Goal: Task Accomplishment & Management: Complete application form

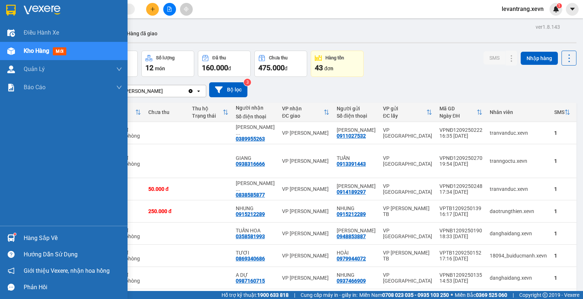
click at [10, 233] on div at bounding box center [11, 238] width 13 height 13
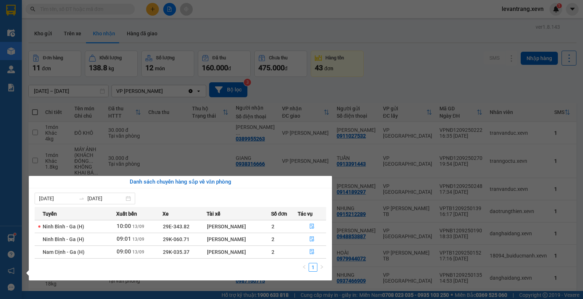
click at [430, 58] on section "Kết quả tìm kiếm ( 0 ) Bộ lọc No Data levantrang.xevn 1 Điều hành xe Kho hàng m…" at bounding box center [291, 149] width 583 height 299
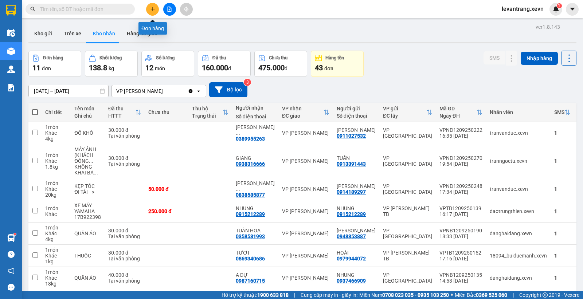
click at [151, 9] on icon "plus" at bounding box center [152, 9] width 4 height 0
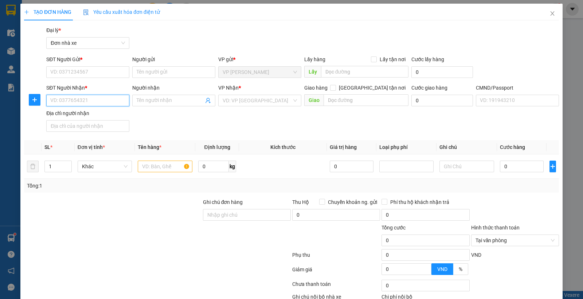
click at [97, 100] on input "SĐT Người Nhận *" at bounding box center [87, 101] width 83 height 12
type input "0962181262"
click at [82, 115] on div "0962181262 - khánh" at bounding box center [86, 115] width 73 height 8
type input "khánh"
type input "[PERSON_NAME] 034098016453"
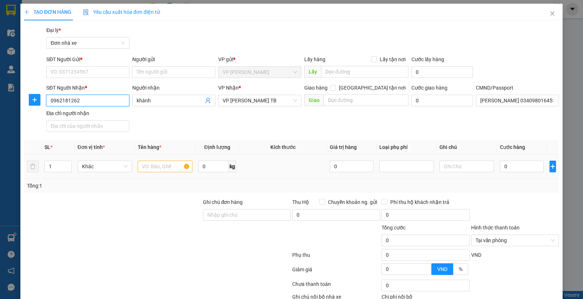
type input "0962181262"
click at [160, 168] on input "text" at bounding box center [165, 167] width 55 height 12
type input "BIỂN SỐ"
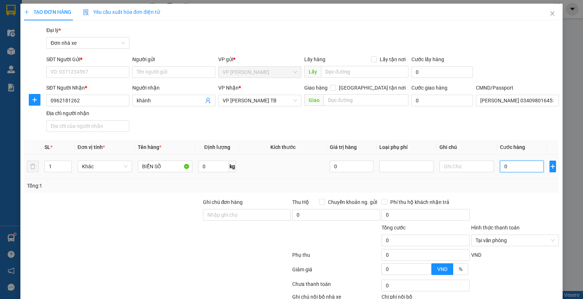
type input "03"
type input "3"
type input "030"
type input "30"
type input "30.000"
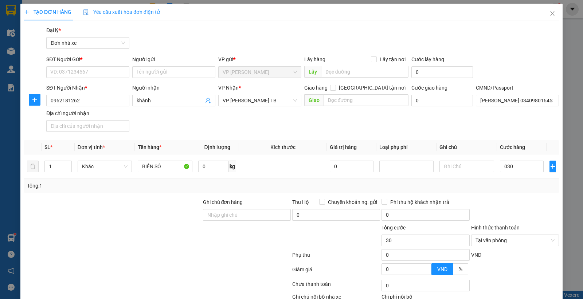
type input "30.000"
drag, startPoint x: 388, startPoint y: 129, endPoint x: 384, endPoint y: 128, distance: 4.3
click at [387, 128] on div "SĐT Người Nhận * 0962181262 Người nhận khánh VP Nhận * VP [PERSON_NAME] TB Giao…" at bounding box center [303, 109] width 516 height 51
click at [99, 70] on input "SĐT Người Gửi *" at bounding box center [87, 72] width 83 height 12
click at [90, 90] on div "0963463004 - VĂN" at bounding box center [86, 87] width 73 height 8
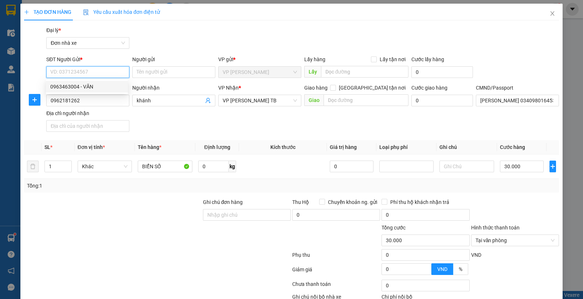
type input "0963463004"
type input "VĂN"
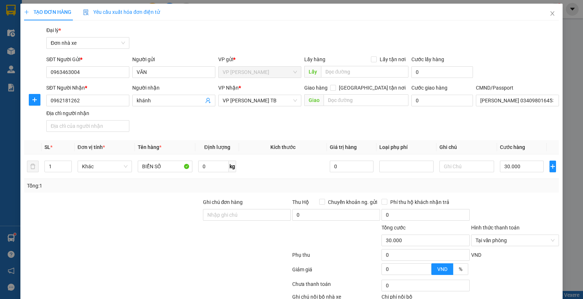
drag, startPoint x: 534, startPoint y: 199, endPoint x: 509, endPoint y: 137, distance: 66.6
click at [533, 199] on div at bounding box center [514, 211] width 89 height 26
click at [501, 95] on input "[PERSON_NAME] 034098016453" at bounding box center [517, 101] width 83 height 12
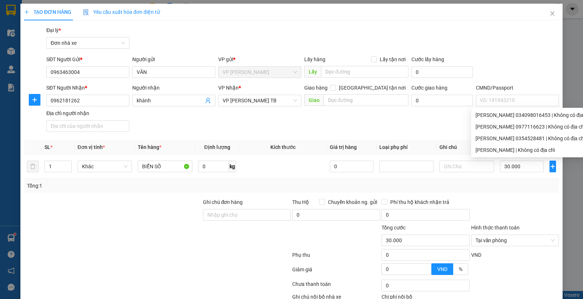
click at [525, 56] on div "SĐT Người Gửi * 0963463004 Người gửi VĂN VP gửi * VP [PERSON_NAME] Lấy hàng Lấy…" at bounding box center [303, 68] width 516 height 26
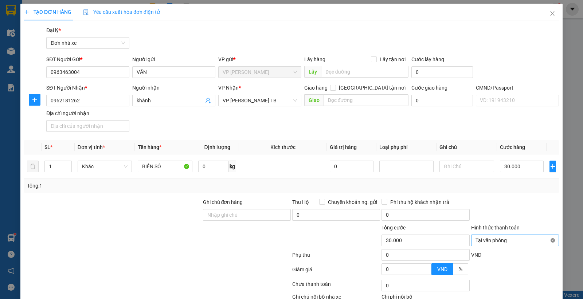
type input "30.000"
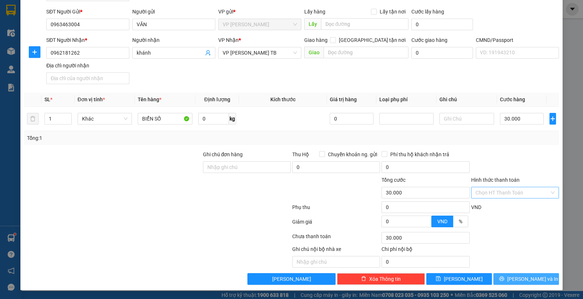
click at [525, 275] on span "[PERSON_NAME] và In" at bounding box center [532, 279] width 51 height 8
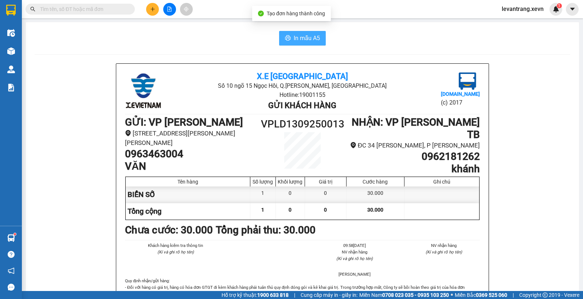
click at [308, 42] on span "In mẫu A5" at bounding box center [307, 38] width 26 height 9
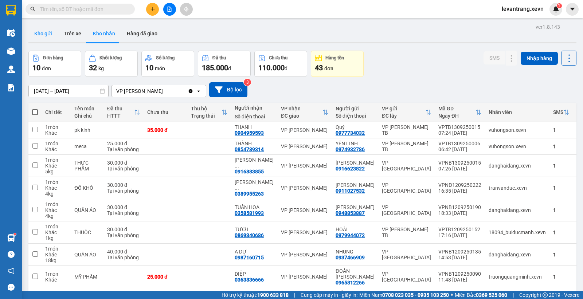
click at [42, 34] on button "Kho gửi" at bounding box center [43, 33] width 30 height 17
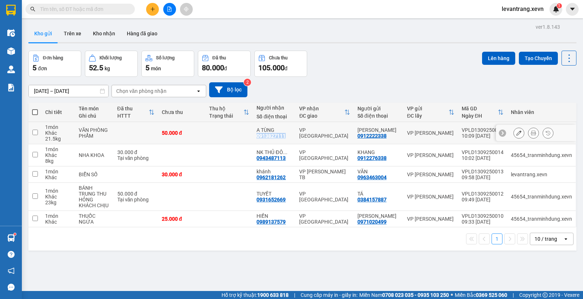
drag, startPoint x: 256, startPoint y: 136, endPoint x: 289, endPoint y: 136, distance: 32.4
click at [289, 136] on td "A TÙNG 0913827111" at bounding box center [274, 133] width 43 height 22
checkbox input "true"
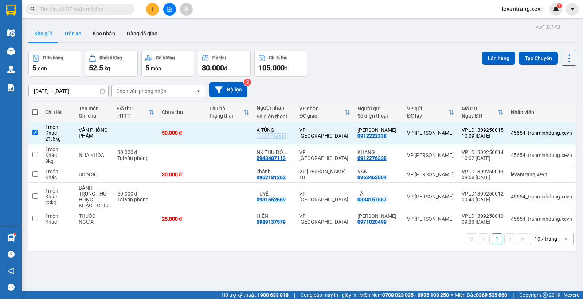
copy div "0913827111"
click at [75, 5] on input "text" at bounding box center [83, 9] width 86 height 8
paste input "0913827111"
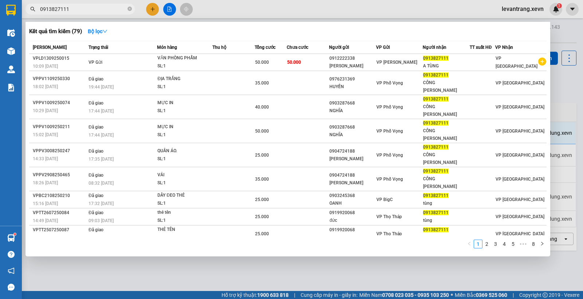
type input "0913827111"
click at [161, 267] on div at bounding box center [291, 149] width 583 height 299
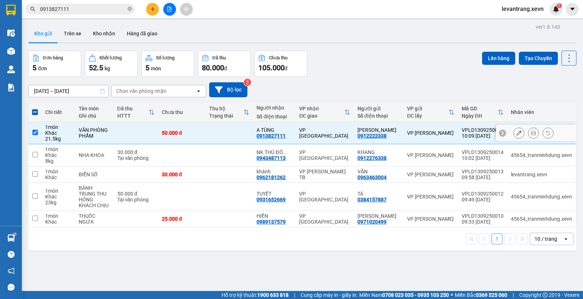
click at [37, 132] on input "checkbox" at bounding box center [34, 132] width 5 height 5
checkbox input "false"
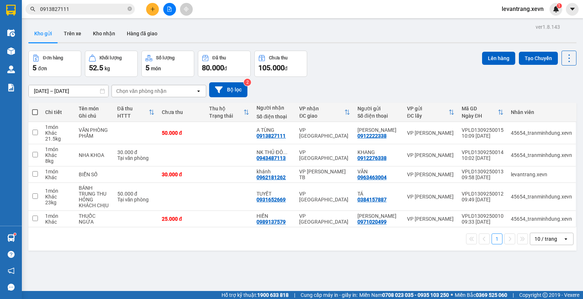
click at [394, 62] on div "Đơn hàng 5 đơn Khối lượng 52.5 kg Số lượng 5 món Đã thu 80.000 đ Chưa thu 105.0…" at bounding box center [302, 64] width 548 height 26
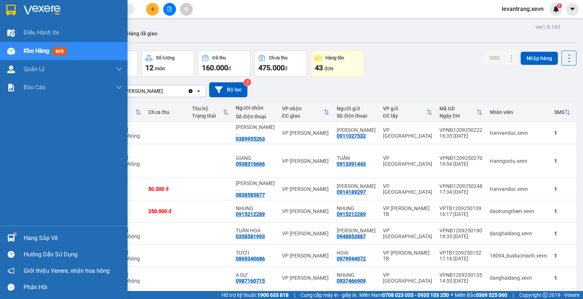
click at [45, 235] on div "Hàng sắp về" at bounding box center [73, 238] width 98 height 11
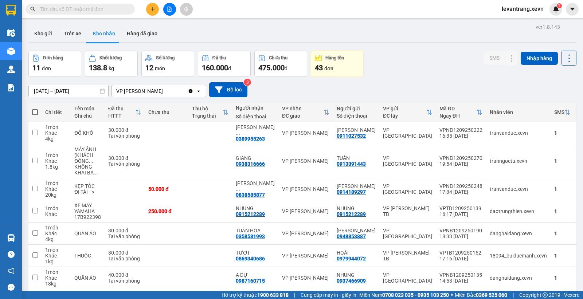
click at [398, 46] on section "Kết quả tìm kiếm ( 0 ) Bộ lọc No Data levantrang.xevn 1 Điều hành xe Kho hàng m…" at bounding box center [291, 149] width 583 height 299
click at [425, 50] on div "ver 1.8.143 Kho gửi Trên xe Kho nhận Hàng đã giao Đơn hàng 11 đơn Khối lượng 13…" at bounding box center [303, 202] width 554 height 360
drag, startPoint x: 397, startPoint y: 60, endPoint x: 400, endPoint y: 56, distance: 4.6
click at [399, 59] on div "Đơn hàng 11 đơn Khối lượng 138.8 kg Số lượng 12 món Đã thu 160.000 đ Chưa thu 4…" at bounding box center [302, 64] width 548 height 26
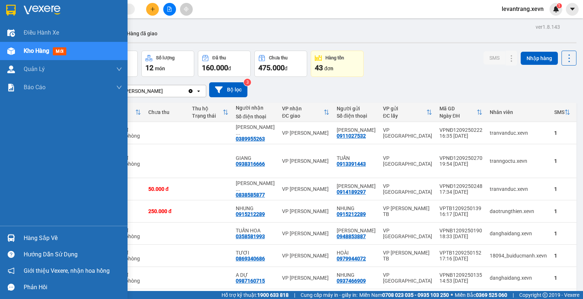
click at [21, 240] on div "Hàng sắp về" at bounding box center [64, 238] width 128 height 16
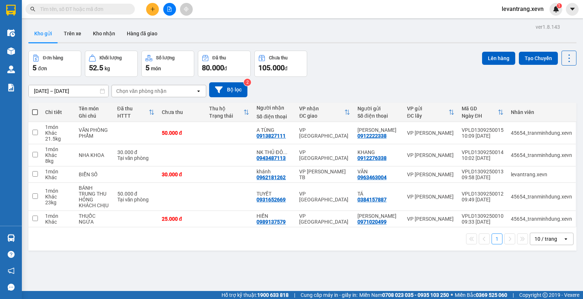
click at [380, 67] on div "Đơn hàng 5 đơn Khối lượng 52.5 kg Số lượng 5 món Đã thu 80.000 đ Chưa thu 105.0…" at bounding box center [302, 64] width 548 height 26
click at [152, 10] on button at bounding box center [152, 9] width 13 height 13
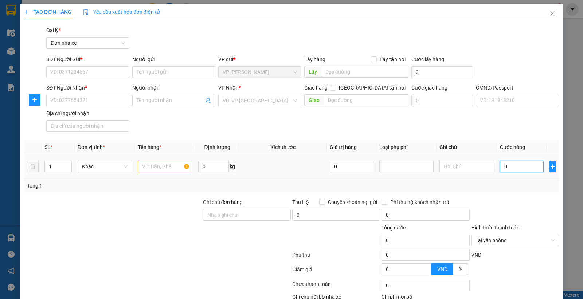
click at [516, 166] on input "0" at bounding box center [522, 167] width 44 height 12
type input "3"
type input "30"
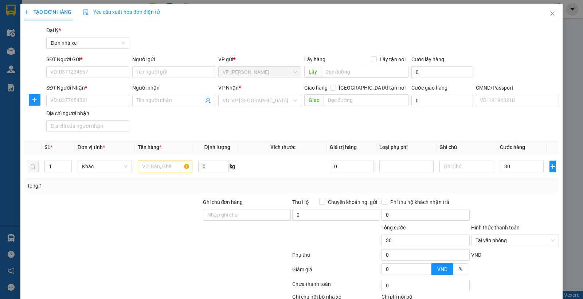
type input "30.000"
drag, startPoint x: 440, startPoint y: 133, endPoint x: 243, endPoint y: 181, distance: 202.1
click at [439, 132] on div "SĐT Người Nhận * VD: 0377654321 Người nhận Tên người nhận VP Nhận * VD: VP Sài …" at bounding box center [303, 109] width 516 height 51
click at [158, 165] on input "text" at bounding box center [165, 167] width 55 height 12
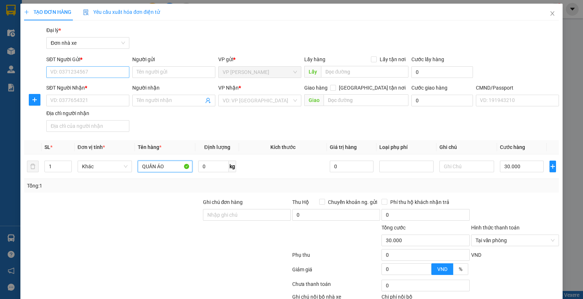
type input "QUẦN ÁO"
click at [95, 71] on input "SĐT Người Gửi *" at bounding box center [87, 72] width 83 height 12
click at [92, 75] on input "0365666222" at bounding box center [87, 72] width 83 height 12
type input "0365666222"
click at [171, 70] on input "Người gửi" at bounding box center [173, 72] width 83 height 12
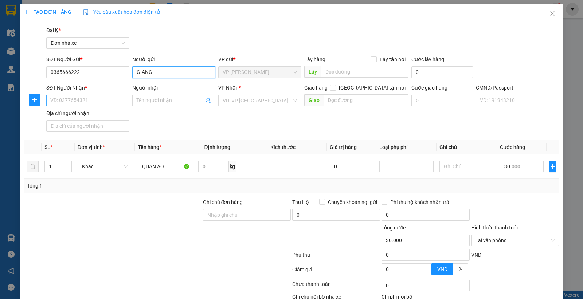
type input "GIANG"
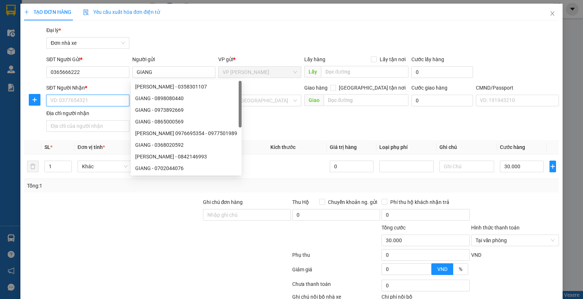
click at [82, 100] on input "SĐT Người Nhận *" at bounding box center [87, 101] width 83 height 12
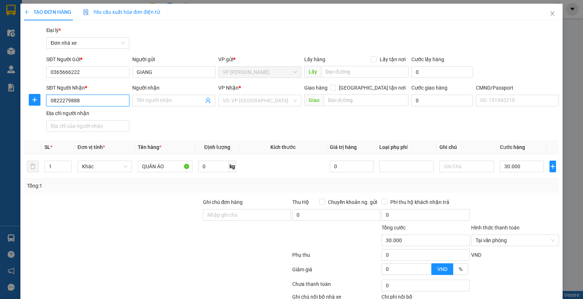
click at [82, 100] on input "0822279888" at bounding box center [87, 101] width 83 height 12
type input "0822279888"
click at [163, 100] on input "Người nhận" at bounding box center [170, 101] width 67 height 8
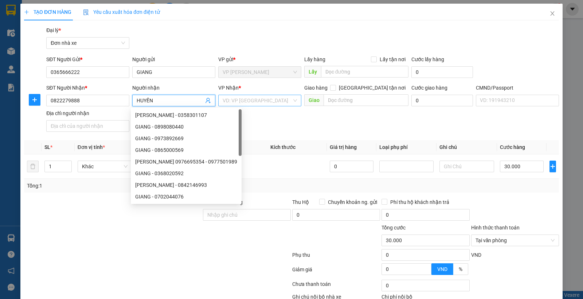
type input "HUYỀN"
click at [237, 101] on input "search" at bounding box center [257, 100] width 69 height 11
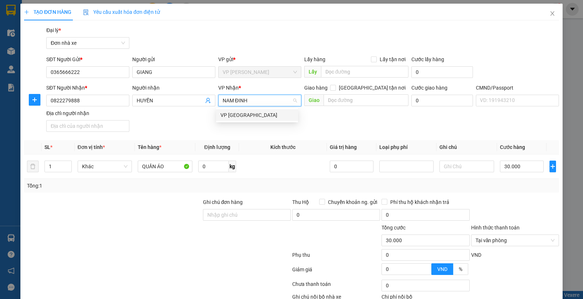
type input "NAM ĐINH"
click at [265, 34] on div "Gói vận chuyển * Tiêu chuẩn Đại lý * Đơn nhà xe" at bounding box center [303, 39] width 516 height 26
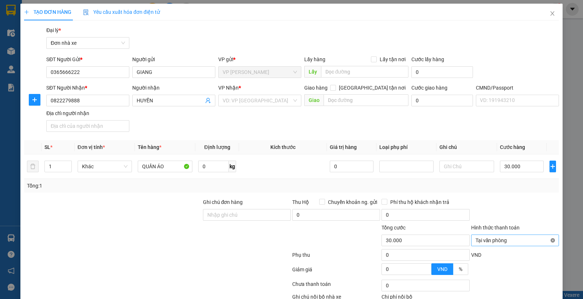
type input "30.000"
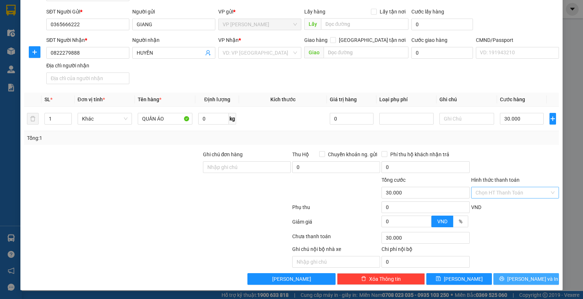
drag, startPoint x: 530, startPoint y: 278, endPoint x: 532, endPoint y: 265, distance: 13.4
click at [529, 275] on span "[PERSON_NAME] và In" at bounding box center [532, 279] width 51 height 8
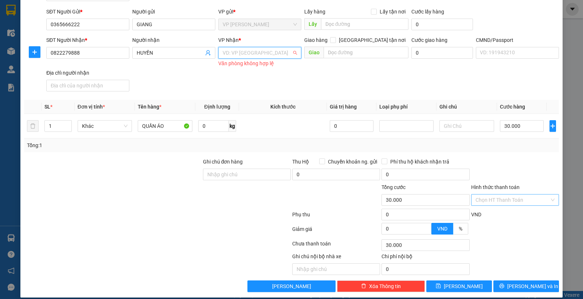
click at [256, 56] on input "search" at bounding box center [257, 52] width 69 height 11
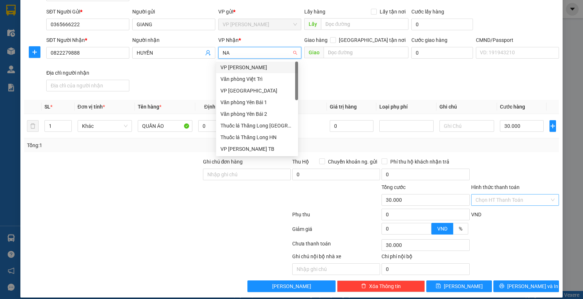
type input "NAM"
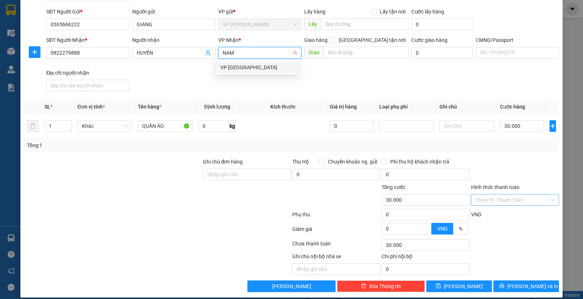
click at [252, 66] on div "VP [GEOGRAPHIC_DATA]" at bounding box center [256, 67] width 73 height 8
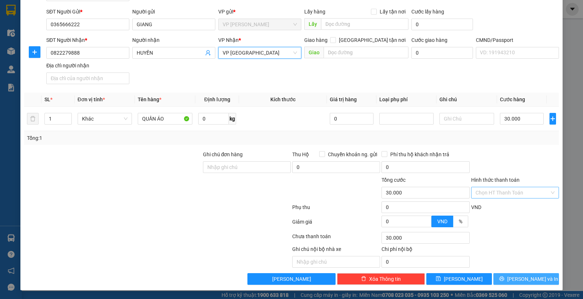
click at [523, 283] on button "[PERSON_NAME] và In" at bounding box center [526, 279] width 66 height 12
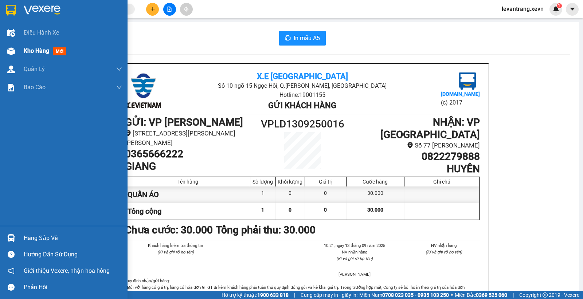
click at [13, 52] on img at bounding box center [11, 51] width 8 height 8
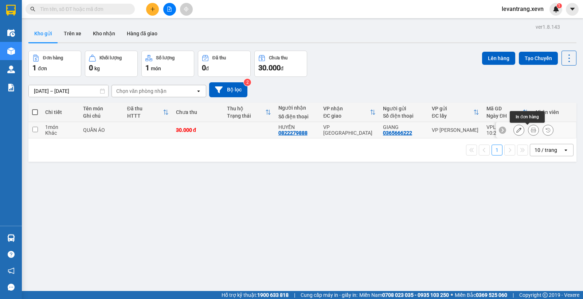
click at [531, 130] on icon at bounding box center [533, 130] width 5 height 5
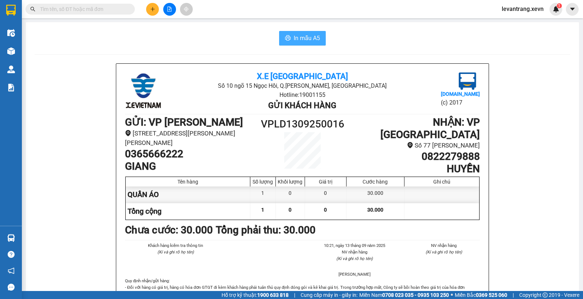
click at [303, 42] on span "In mẫu A5" at bounding box center [307, 38] width 26 height 9
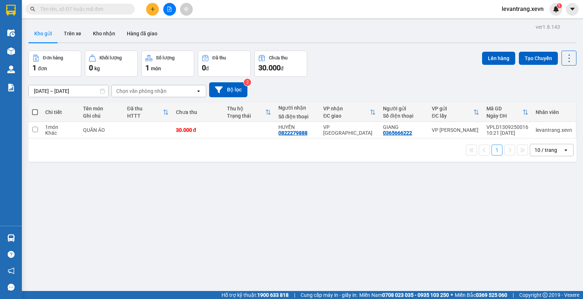
click at [151, 6] on button at bounding box center [152, 9] width 13 height 13
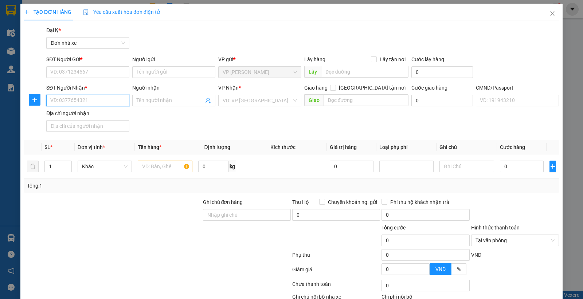
click at [72, 102] on input "SĐT Người Nhận *" at bounding box center [87, 101] width 83 height 12
type input "0986548732"
click at [79, 101] on input "0986548732" at bounding box center [87, 101] width 83 height 12
click at [81, 114] on div "0986548732 - HOÀNG" at bounding box center [86, 115] width 73 height 8
type input "HOÀNG"
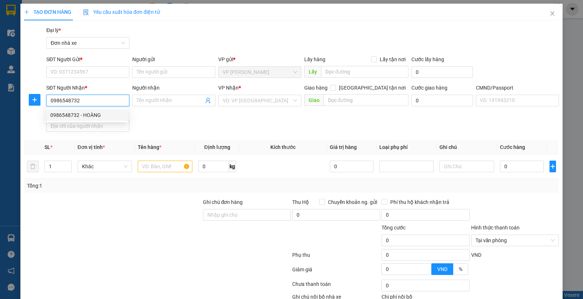
type input "037098008138 PHẠM TRẦN HOÀNG"
type input "0986548732"
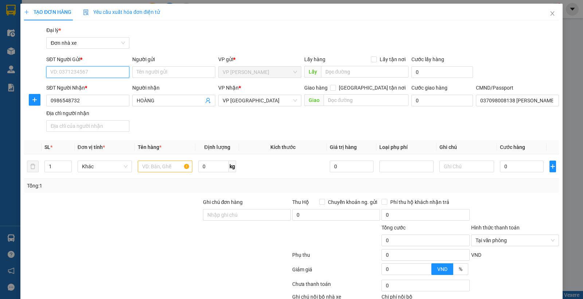
click at [86, 73] on input "SĐT Người Gửi *" at bounding box center [87, 72] width 83 height 12
type input "0989709185"
click at [102, 90] on div "0989709185 - THÙY DƯƠNG" at bounding box center [86, 87] width 73 height 8
type input "THÙY DƯƠNG"
type input "0989709185"
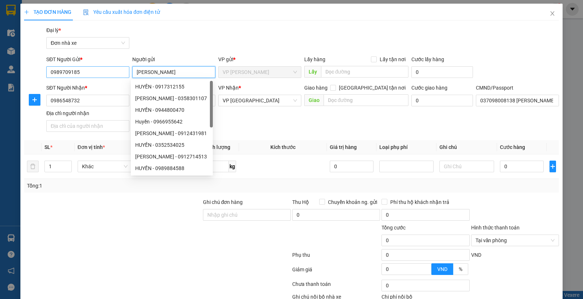
drag, startPoint x: 177, startPoint y: 71, endPoint x: 106, endPoint y: 68, distance: 71.5
click at [106, 68] on div "SĐT Người Gửi * 0989709185 Người gửi THÙY DƯƠNG VP gửi * VP Lê Duẩn Lấy hàng Lấ…" at bounding box center [303, 68] width 516 height 26
type input "HOÀNG NAM"
drag, startPoint x: 209, startPoint y: 28, endPoint x: 320, endPoint y: 50, distance: 113.0
click at [212, 27] on div "Gói vận chuyển * Tiêu chuẩn Đại lý * Đơn nhà xe" at bounding box center [303, 39] width 516 height 26
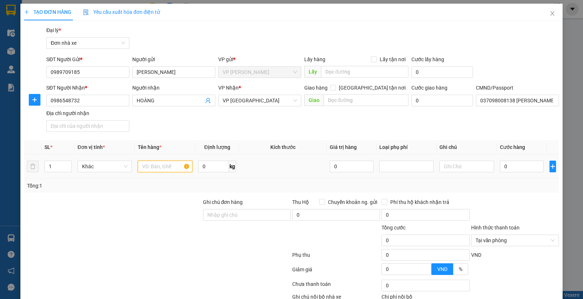
click at [169, 170] on input "text" at bounding box center [165, 167] width 55 height 12
type input "PHỤ TÙNG"
click at [511, 165] on input "0" at bounding box center [522, 167] width 44 height 12
type input "3"
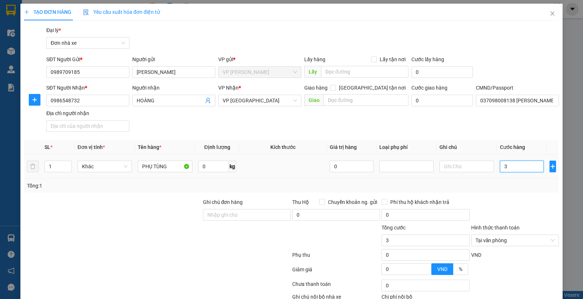
type input "30"
type input "30.000"
click at [517, 186] on div "Tổng: 1" at bounding box center [291, 186] width 529 height 8
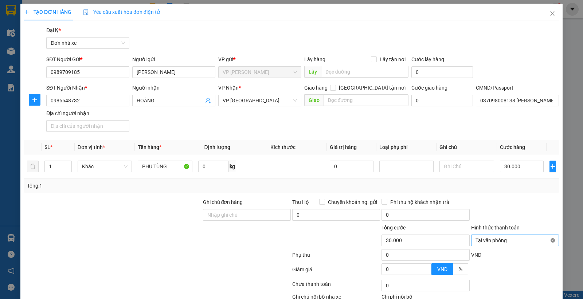
type input "30.000"
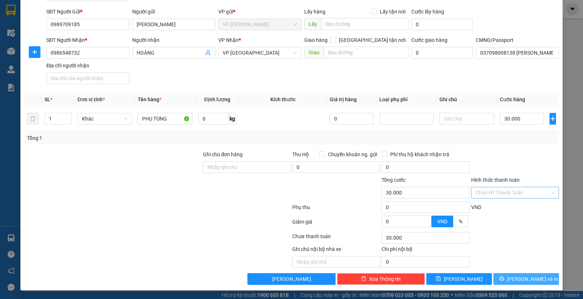
click at [526, 278] on span "[PERSON_NAME] và In" at bounding box center [532, 279] width 51 height 8
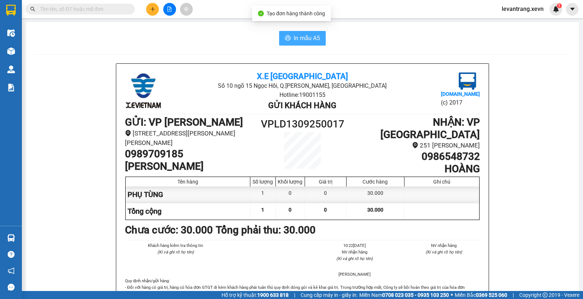
click at [301, 39] on span "In mẫu A5" at bounding box center [307, 38] width 26 height 9
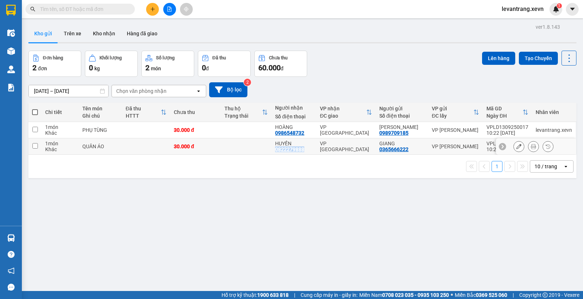
drag, startPoint x: 276, startPoint y: 150, endPoint x: 180, endPoint y: 82, distance: 117.9
click at [312, 150] on td "HUYỀN 0822279888" at bounding box center [293, 146] width 45 height 16
checkbox input "true"
copy div "0822279888"
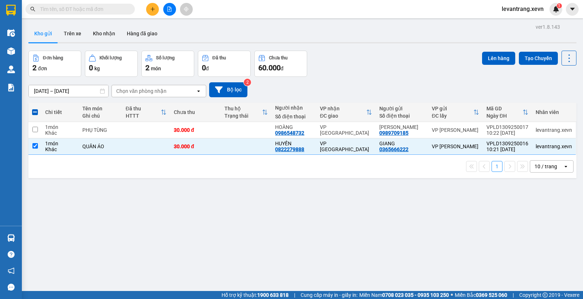
click at [89, 11] on input "text" at bounding box center [83, 9] width 86 height 8
paste input "0822279888"
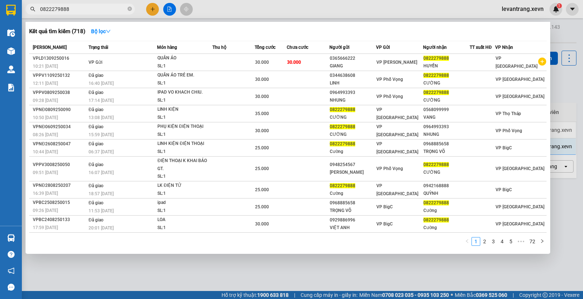
type input "0822279888"
click at [268, 274] on div at bounding box center [291, 149] width 583 height 299
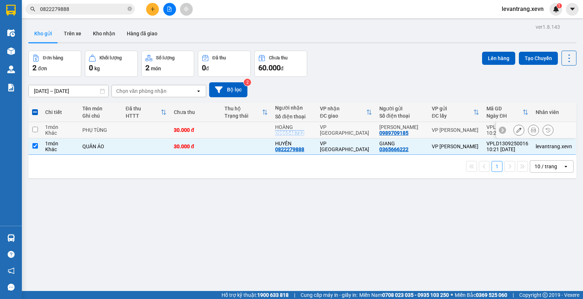
drag, startPoint x: 277, startPoint y: 135, endPoint x: 314, endPoint y: 135, distance: 37.2
click at [314, 135] on td "HOÀNG 0986548732" at bounding box center [293, 130] width 45 height 16
checkbox input "true"
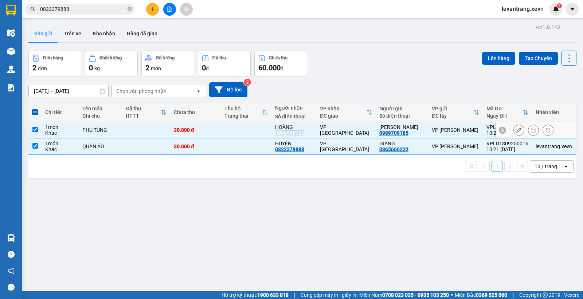
copy div "0986548732"
click at [85, 9] on input "0822279888" at bounding box center [83, 9] width 86 height 8
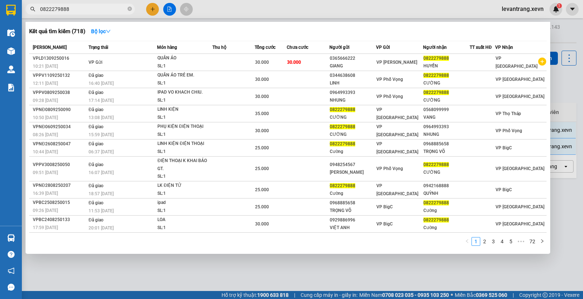
paste input "986548732"
click at [85, 9] on input "0822279888" at bounding box center [83, 9] width 86 height 8
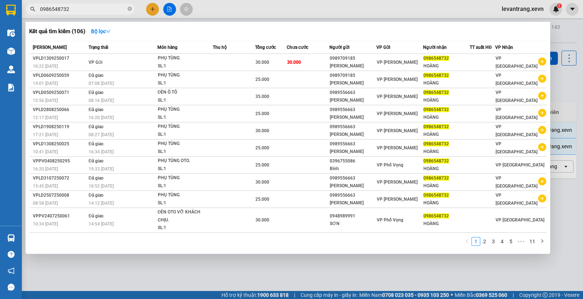
type input "0986548732"
click at [190, 263] on div at bounding box center [291, 149] width 583 height 299
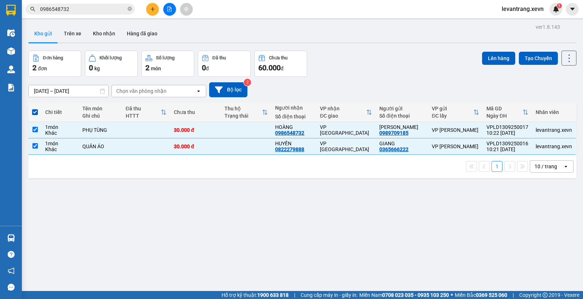
click at [148, 6] on button at bounding box center [152, 9] width 13 height 13
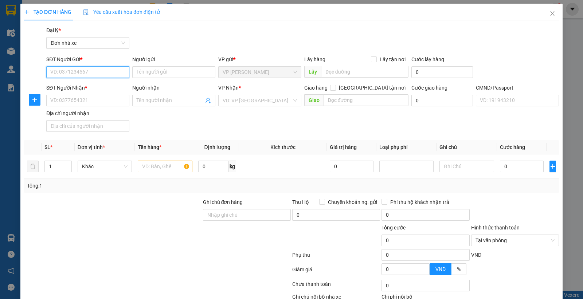
click at [80, 71] on input "SĐT Người Gửi *" at bounding box center [87, 72] width 83 height 12
click at [85, 99] on input "SĐT Người Nhận *" at bounding box center [87, 101] width 83 height 12
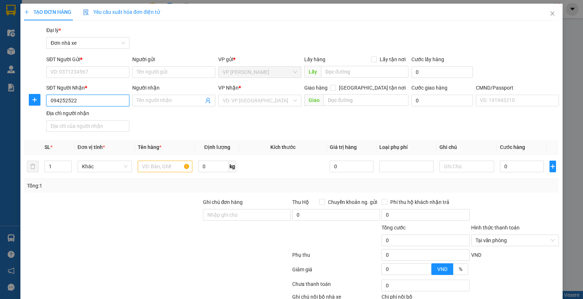
type input "0942525222"
click at [85, 99] on input "0942525222" at bounding box center [87, 101] width 83 height 12
click at [94, 113] on div "0942525222 - DƯƠNG THỊ THU" at bounding box center [86, 115] width 73 height 8
type input "DƯƠNG THỊ THU"
type input "017194000179 BÙI THỊ QUYÊN"
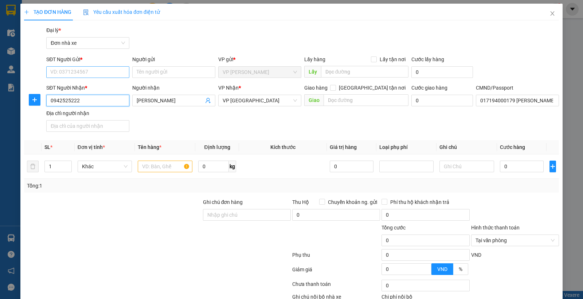
type input "0942525222"
click at [80, 70] on input "SĐT Người Gửi *" at bounding box center [87, 72] width 83 height 12
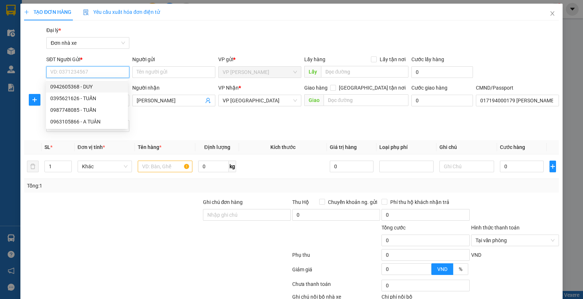
click at [76, 89] on div "0942605368 - DUY" at bounding box center [86, 87] width 73 height 8
type input "0942605368"
type input "DUY"
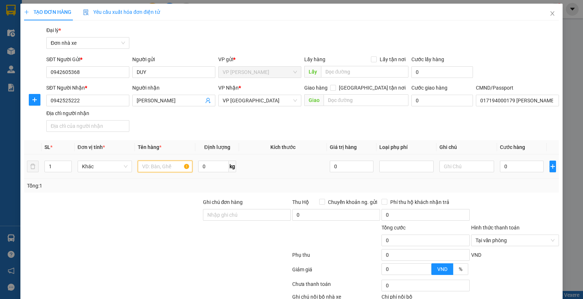
click at [150, 166] on input "text" at bounding box center [165, 167] width 55 height 12
type input "D"
type input "Đ"
type input "MỸ PHẨM"
click at [521, 172] on input "0" at bounding box center [522, 167] width 44 height 12
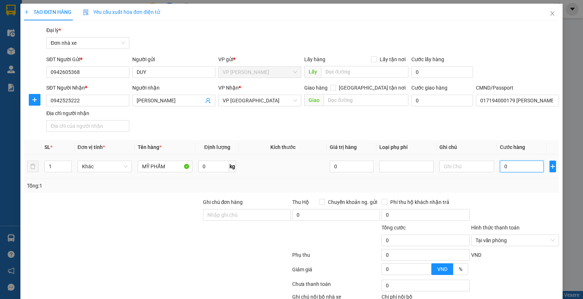
type input "2"
type input "25"
type input "25.000"
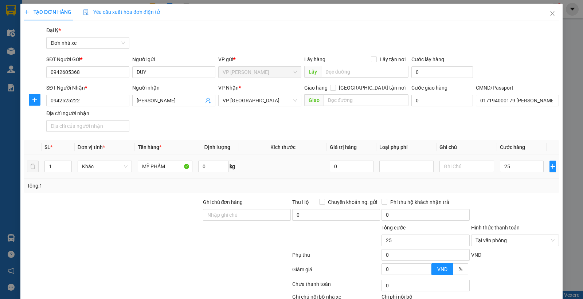
type input "25.000"
click at [516, 193] on div "Transit Pickup Surcharge Ids Transit Deliver Surcharge Ids Transit Deliver Surc…" at bounding box center [291, 179] width 535 height 306
click at [507, 103] on input "017194000179 BÙI THỊ QUYÊN" at bounding box center [517, 101] width 83 height 12
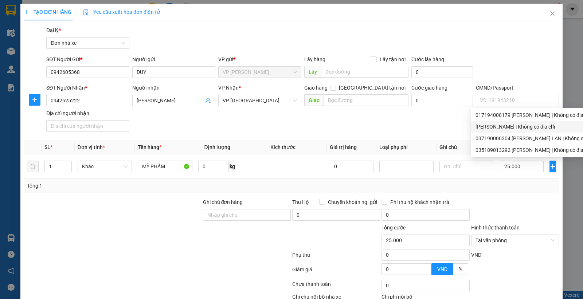
click at [448, 136] on div "Transit Pickup Surcharge Ids Transit Deliver Surcharge Ids Transit Deliver Surc…" at bounding box center [291, 179] width 535 height 306
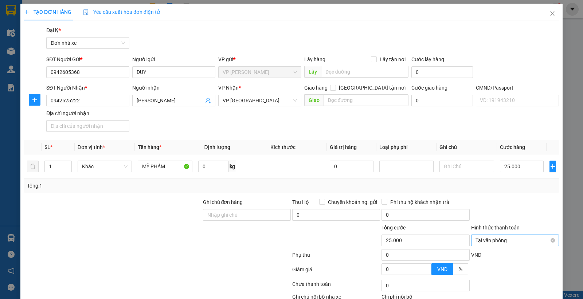
click at [548, 237] on span "Tại văn phòng" at bounding box center [514, 240] width 79 height 11
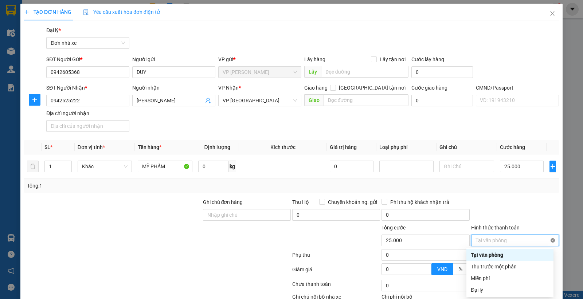
type input "25.000"
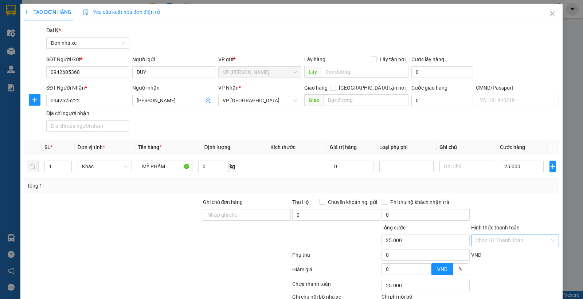
click at [537, 213] on div at bounding box center [514, 211] width 89 height 26
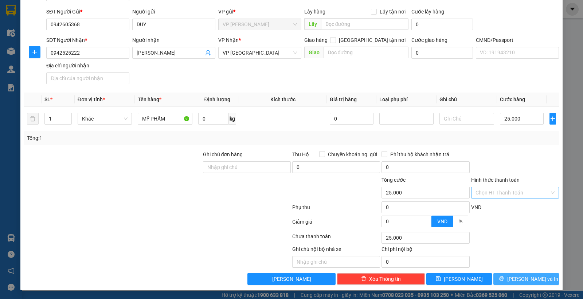
click at [516, 279] on span "[PERSON_NAME] và In" at bounding box center [532, 279] width 51 height 8
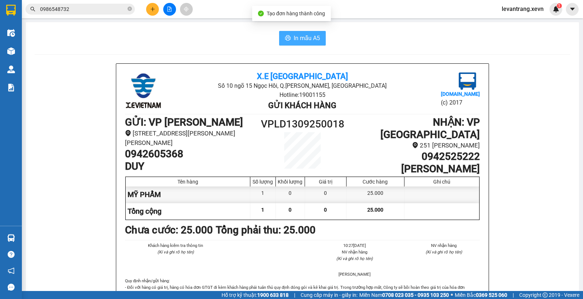
click at [294, 37] on span "In mẫu A5" at bounding box center [307, 38] width 26 height 9
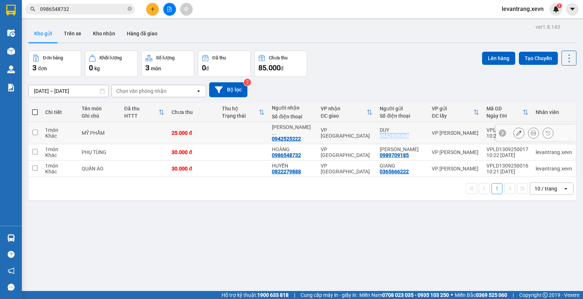
drag, startPoint x: 379, startPoint y: 135, endPoint x: 418, endPoint y: 133, distance: 38.7
click at [418, 133] on td "DUY 0942605368" at bounding box center [402, 133] width 52 height 22
checkbox input "true"
copy div "0942605368"
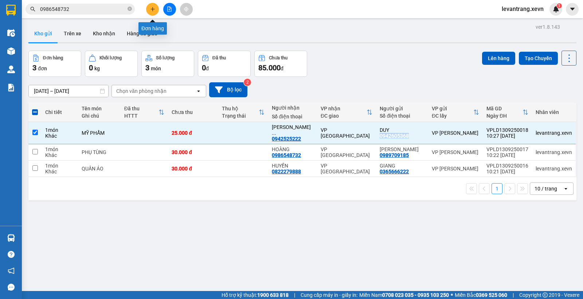
click at [153, 5] on button at bounding box center [152, 9] width 13 height 13
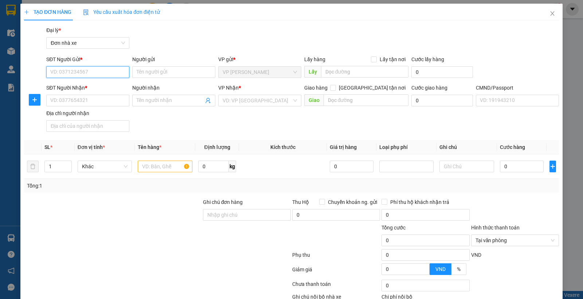
click at [83, 72] on input "SĐT Người Gửi *" at bounding box center [87, 72] width 83 height 12
paste input "0942605368"
type input "0942605368"
click at [91, 72] on input "0942605368" at bounding box center [87, 72] width 83 height 12
click at [92, 85] on div "0942605368 - DUY" at bounding box center [86, 87] width 73 height 8
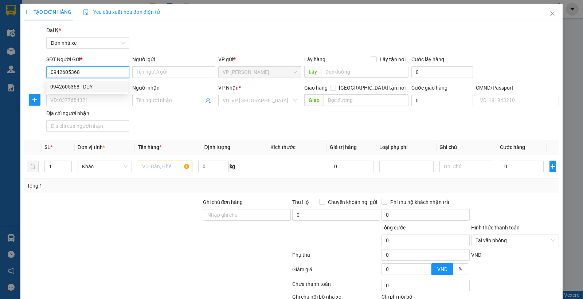
type input "DUY"
type input "0942525222"
type input "DƯƠNG THỊ THU"
type input "0942605368"
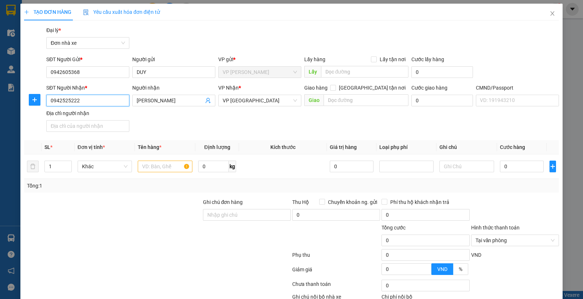
click at [91, 101] on input "0942525222" at bounding box center [87, 101] width 83 height 12
type input "0911623835"
click at [93, 116] on div "0911623835 - TRẦN ANH THẮNG" at bounding box center [86, 115] width 73 height 8
type input "TRẦN ANH THẮNG"
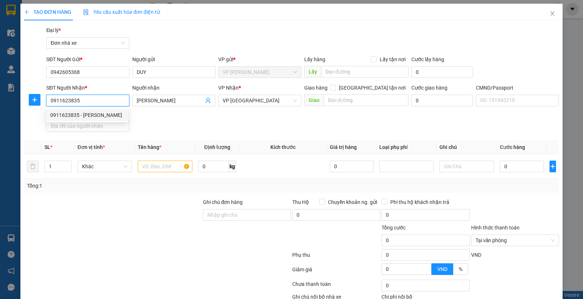
type input "037090010639 TRẦN ANH THẮNG"
type input "0911623835"
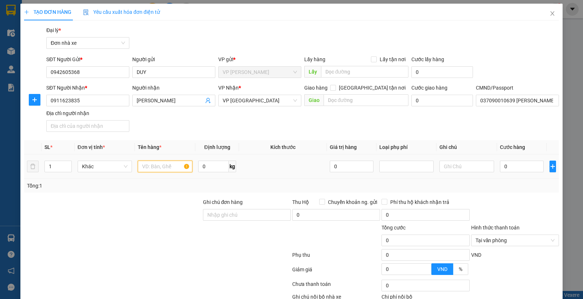
click at [154, 165] on input "text" at bounding box center [165, 167] width 55 height 12
type input "MỸ PHẨM"
click at [516, 164] on input "0" at bounding box center [522, 167] width 44 height 12
type input "2"
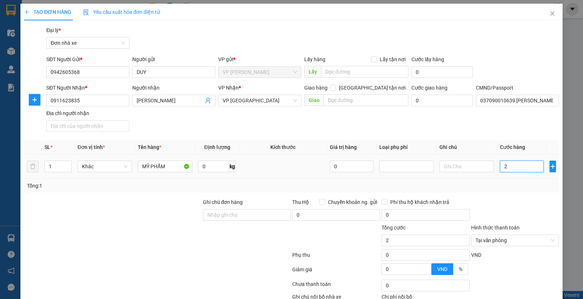
type input "25"
type input "25.000"
click at [513, 194] on div "Transit Pickup Surcharge Ids Transit Deliver Surcharge Ids Transit Deliver Surc…" at bounding box center [291, 179] width 535 height 306
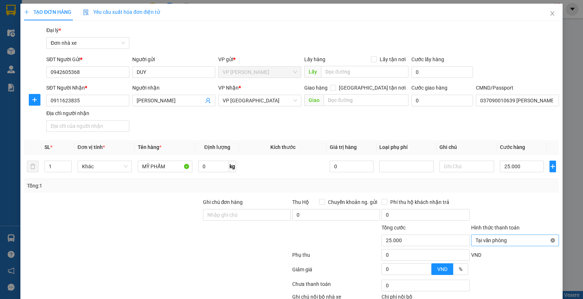
type input "25.000"
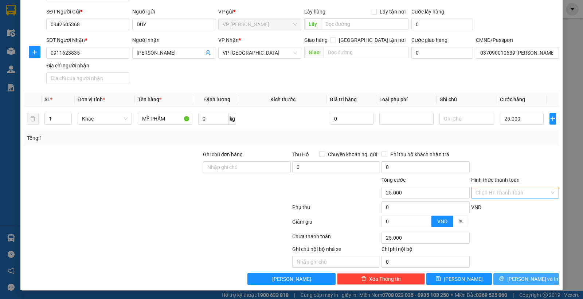
click at [516, 279] on span "[PERSON_NAME] và In" at bounding box center [532, 279] width 51 height 8
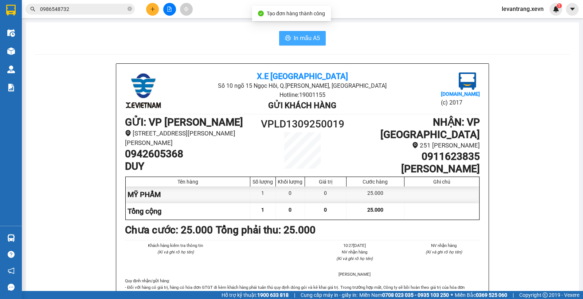
click at [303, 44] on button "In mẫu A5" at bounding box center [302, 38] width 47 height 15
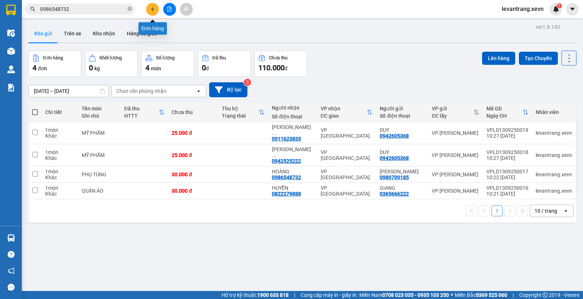
click at [150, 8] on icon "plus" at bounding box center [152, 9] width 5 height 5
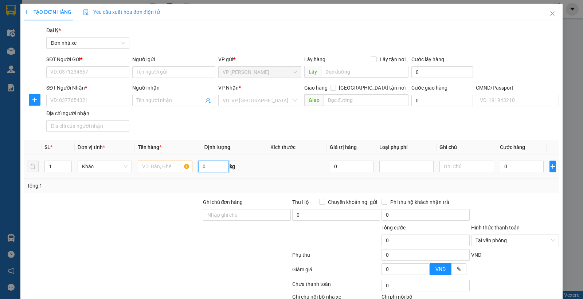
click at [212, 166] on input "0" at bounding box center [213, 167] width 31 height 12
type input "2"
click at [79, 71] on input "SĐT Người Gửi *" at bounding box center [87, 72] width 83 height 12
click at [79, 71] on input "854" at bounding box center [87, 72] width 83 height 12
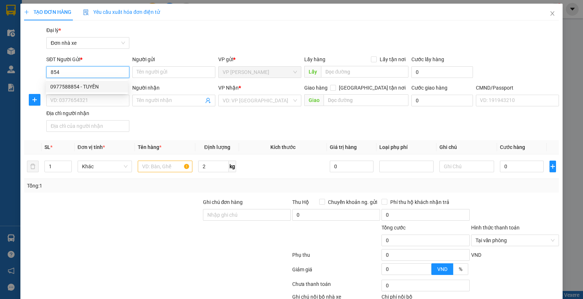
click at [77, 85] on div "0977588854 - TUYẾN" at bounding box center [86, 87] width 73 height 8
type input "0977588854"
type input "TUYẾN"
type input "0812363363"
type input "C PHƯỢNG"
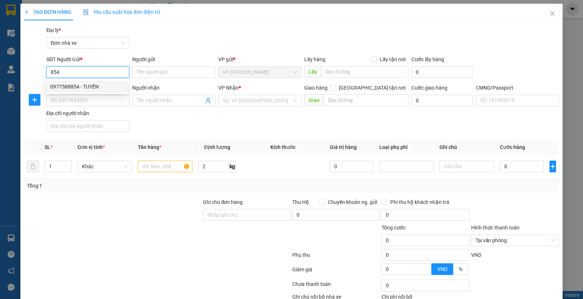
type input "037182006961 ĐẶNG THỊ PHƯỢNG"
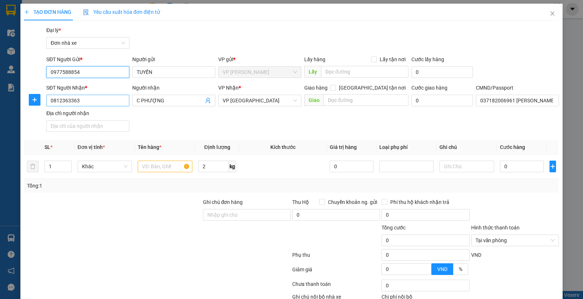
type input "0977588854"
click at [81, 99] on input "0812363363" at bounding box center [87, 101] width 83 height 12
click at [82, 99] on input "0812363363" at bounding box center [87, 101] width 83 height 12
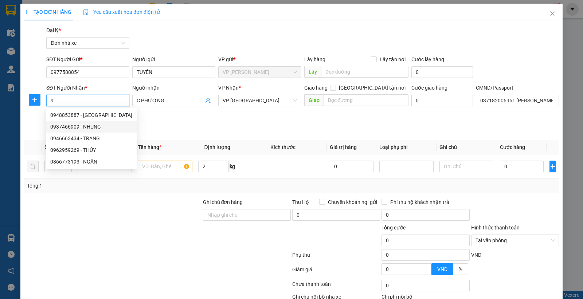
click at [83, 122] on div "0937466909 - NHUNG" at bounding box center [91, 127] width 91 height 12
type input "0937466909"
type input "NHUNG"
type input "ĐẠT"
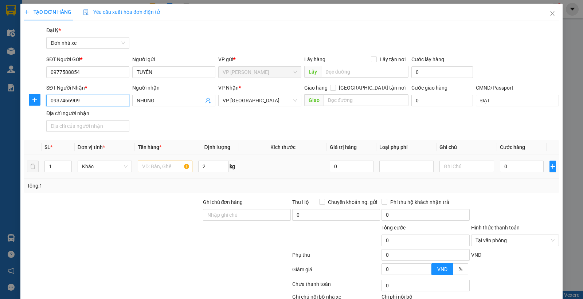
type input "0937466909"
click at [157, 168] on input "text" at bounding box center [165, 167] width 55 height 12
type input "QUẦN ÁO"
click at [210, 169] on input "2" at bounding box center [213, 167] width 31 height 12
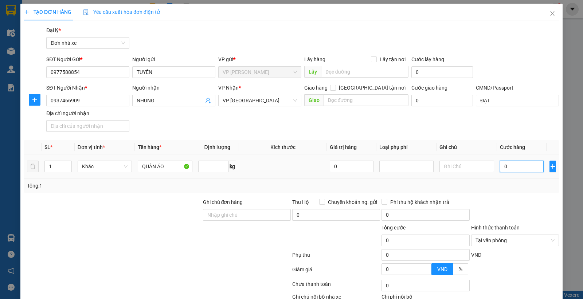
type input "0"
click at [516, 165] on input "0" at bounding box center [522, 167] width 44 height 12
type input "4"
type input "45"
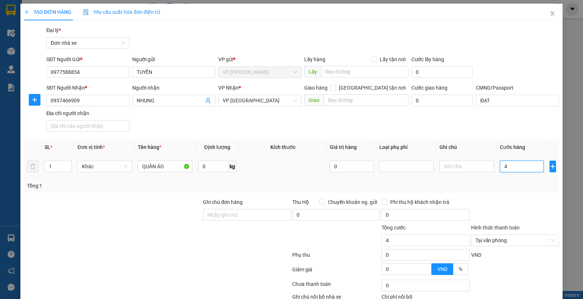
type input "45"
type input "45.000"
click at [495, 196] on div "Transit Pickup Surcharge Ids Transit Deliver Surcharge Ids Transit Deliver Surc…" at bounding box center [291, 179] width 535 height 306
type input "45.000"
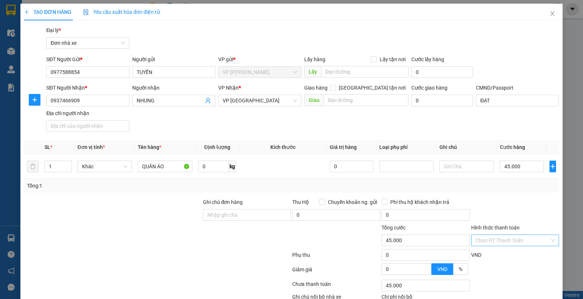
scroll to position [48, 0]
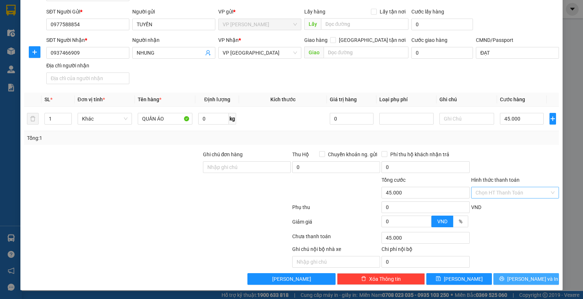
click at [522, 281] on span "[PERSON_NAME] và In" at bounding box center [532, 279] width 51 height 8
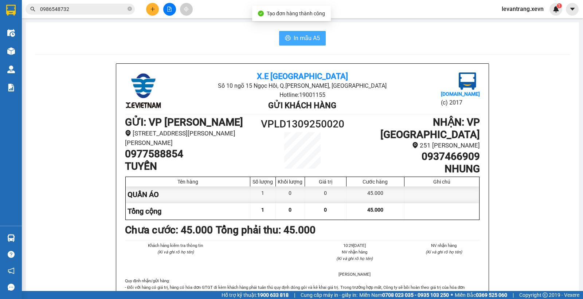
click at [303, 31] on button "In mẫu A5" at bounding box center [302, 38] width 47 height 15
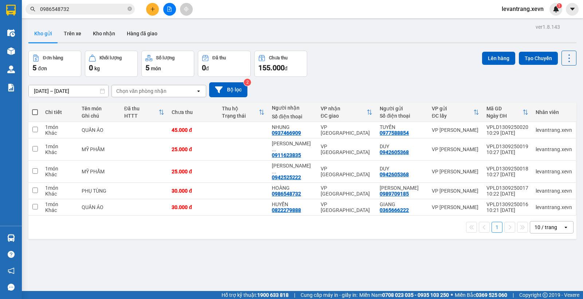
click at [83, 8] on input "0986548732" at bounding box center [83, 9] width 86 height 8
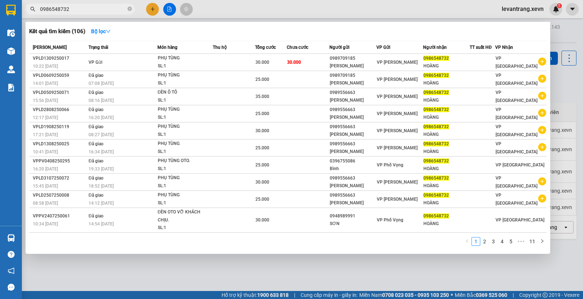
click at [83, 8] on input "0986548732" at bounding box center [83, 9] width 86 height 8
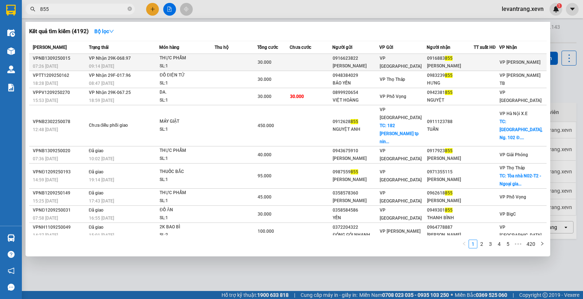
type input "855"
click at [202, 66] on div "SL: 1" at bounding box center [187, 66] width 55 height 8
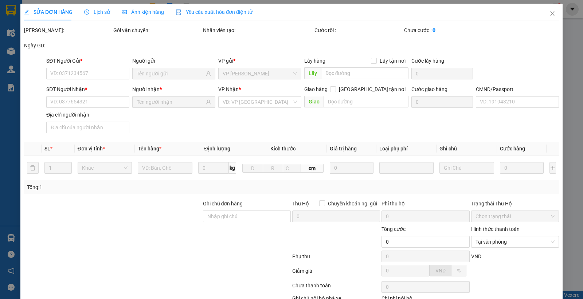
type input "0916623822"
type input "[PERSON_NAME]"
type input "0916883855"
type input "NGUYỄN VĂN NGHĨA"
type input "NGUYỄN VIẾT BẢO 0358700356"
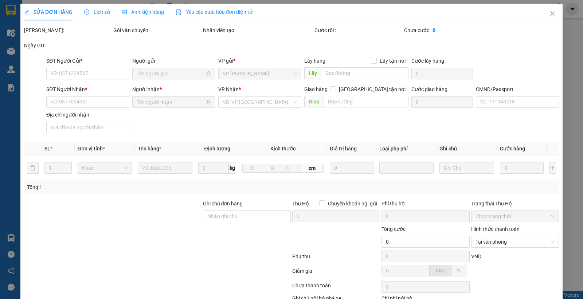
type input "30.000"
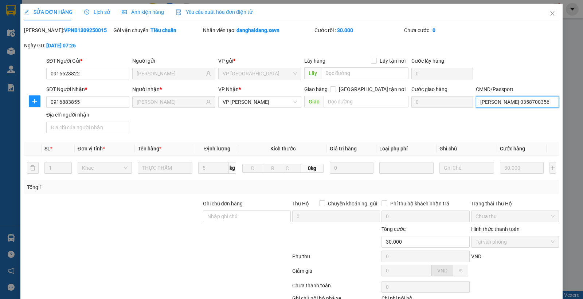
click at [489, 103] on input "NGUYỄN VIẾT BẢO 0358700356" at bounding box center [517, 102] width 83 height 12
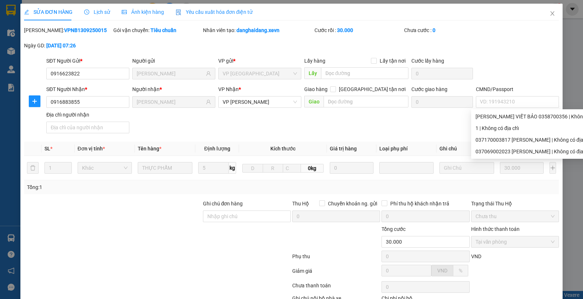
click at [412, 118] on div "SĐT Người Nhận * 0916883855 Người nhận * NGUYỄN VĂN NGHĨA VP Nhận * VP Lê Duẩn …" at bounding box center [303, 110] width 516 height 51
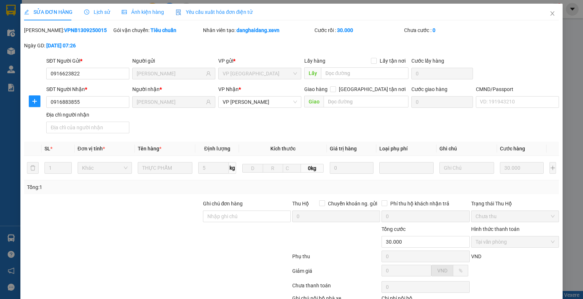
scroll to position [49, 0]
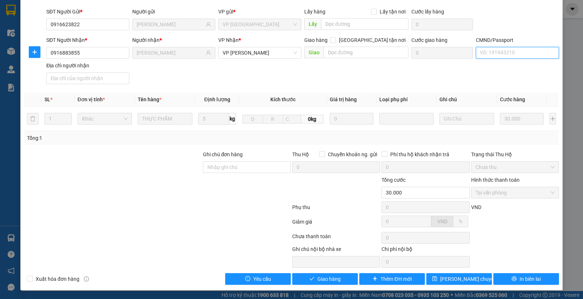
click at [487, 52] on input "CMND/Passport" at bounding box center [517, 53] width 83 height 12
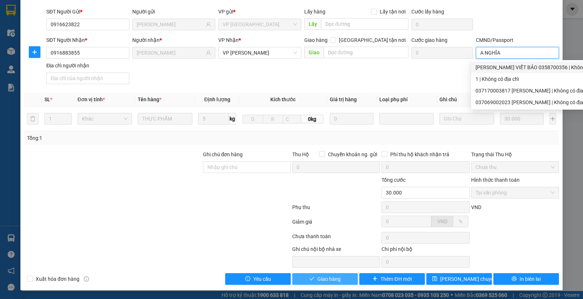
type input "A NGHĨA"
click at [331, 277] on span "Giao hàng" at bounding box center [328, 279] width 23 height 8
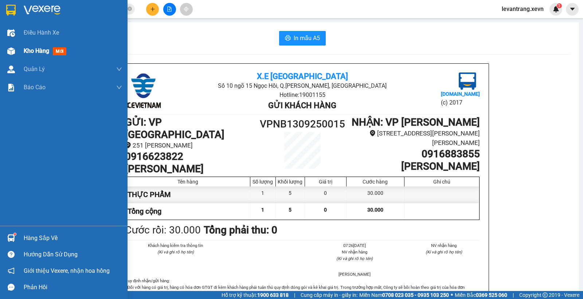
click at [6, 54] on div at bounding box center [11, 51] width 13 height 13
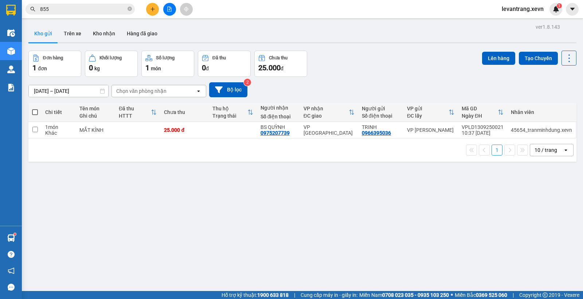
click at [335, 243] on div "ver 1.8.143 Kho gửi Trên xe Kho nhận Hàng đã giao Đơn hàng 1 đơn Khối lượng 0 k…" at bounding box center [303, 171] width 554 height 299
click at [185, 183] on div "ver 1.8.143 Kho gửi Trên xe Kho nhận Hàng đã giao Đơn hàng 1 đơn Khối lượng 0 k…" at bounding box center [303, 171] width 554 height 299
click at [420, 66] on div "Đơn hàng 1 đơn Khối lượng 0 kg Số lượng 1 món Đã thu 0 đ Chưa thu 25.000 đ Lên …" at bounding box center [302, 64] width 548 height 26
